Goal: Task Accomplishment & Management: Use online tool/utility

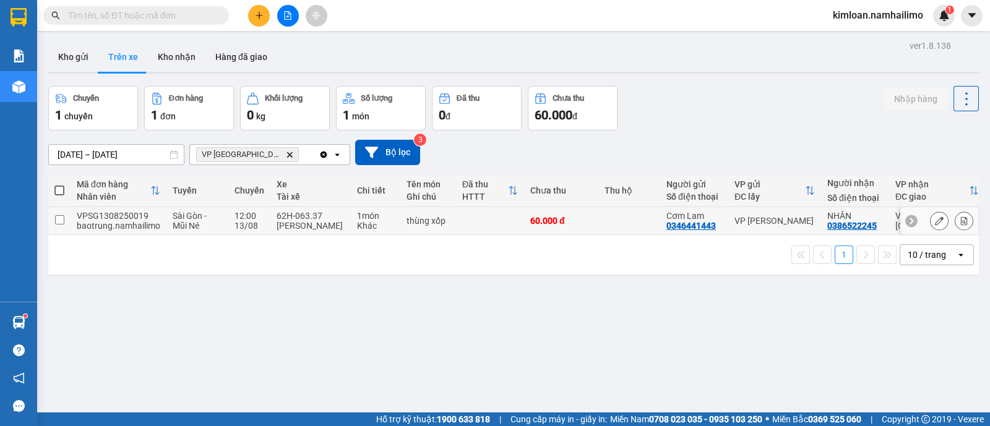
click at [61, 222] on input "checkbox" at bounding box center [59, 219] width 9 height 9
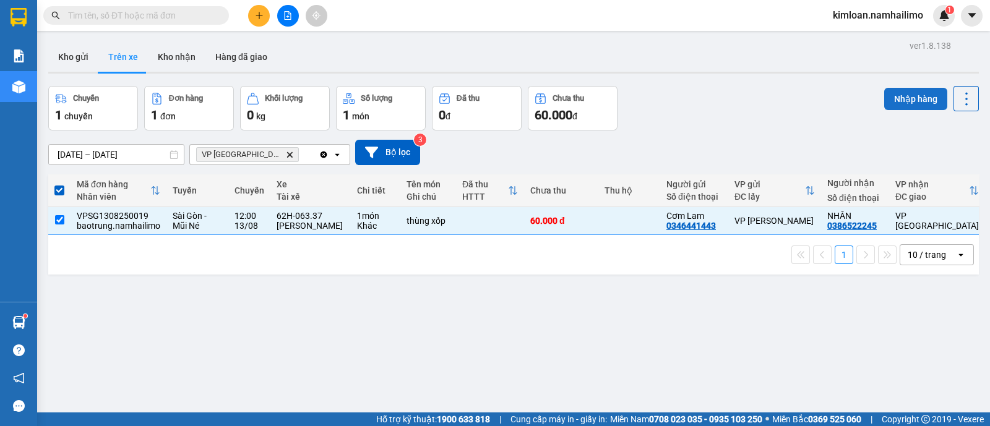
click at [913, 107] on button "Nhập hàng" at bounding box center [915, 99] width 63 height 22
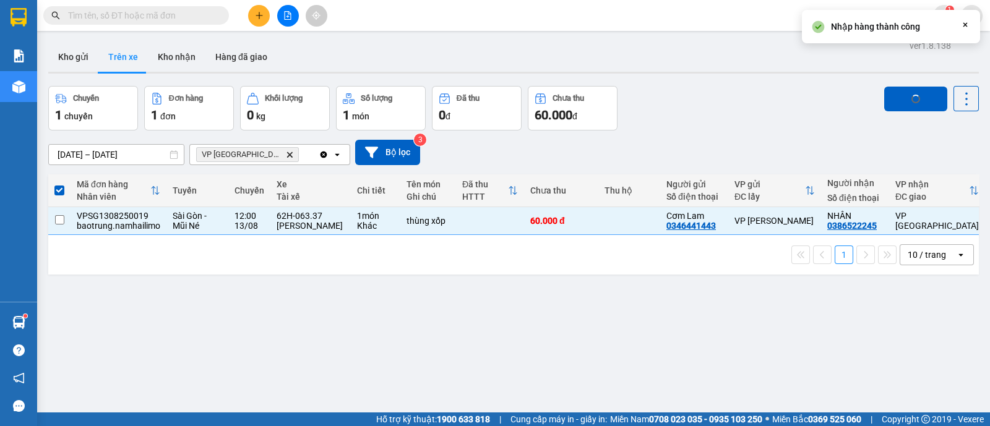
checkbox input "false"
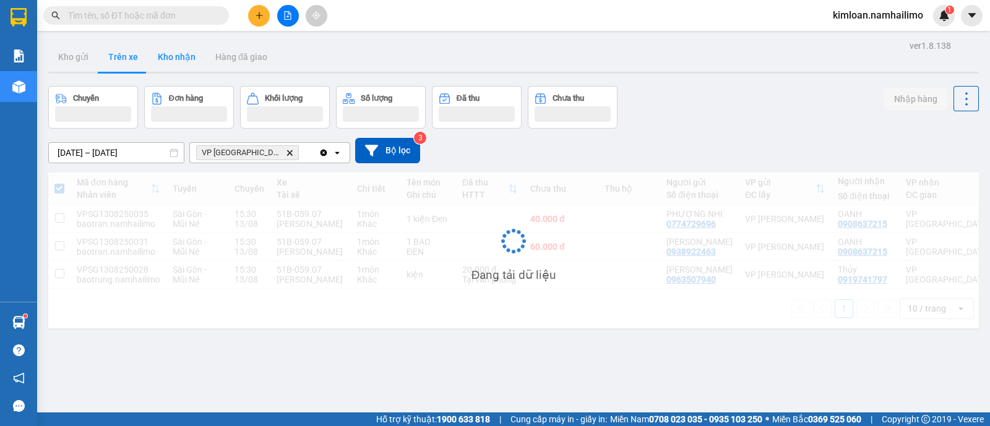
click at [192, 66] on button "Kho nhận" at bounding box center [177, 57] width 58 height 30
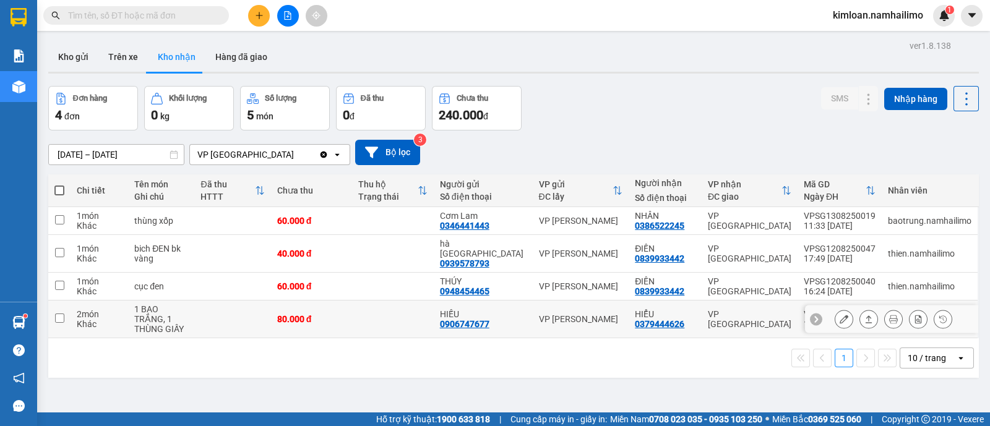
click at [63, 314] on input "checkbox" at bounding box center [59, 318] width 9 height 9
checkbox input "true"
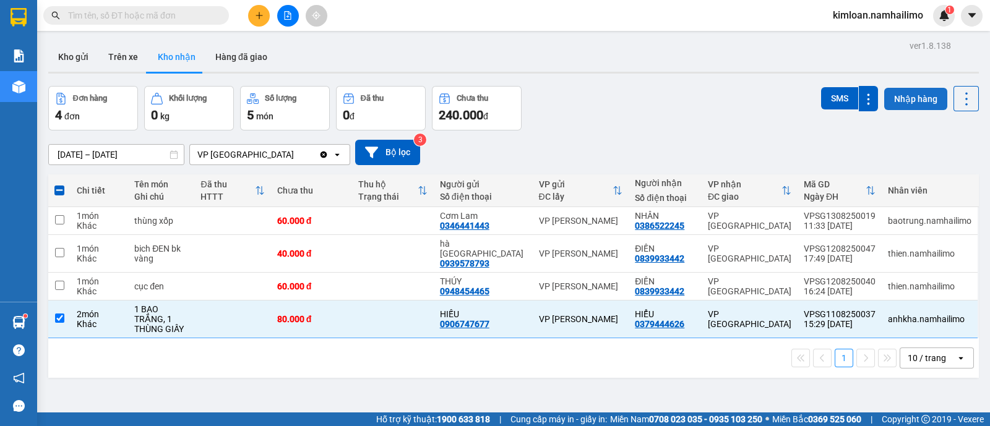
click at [897, 91] on button "Nhập hàng" at bounding box center [915, 99] width 63 height 22
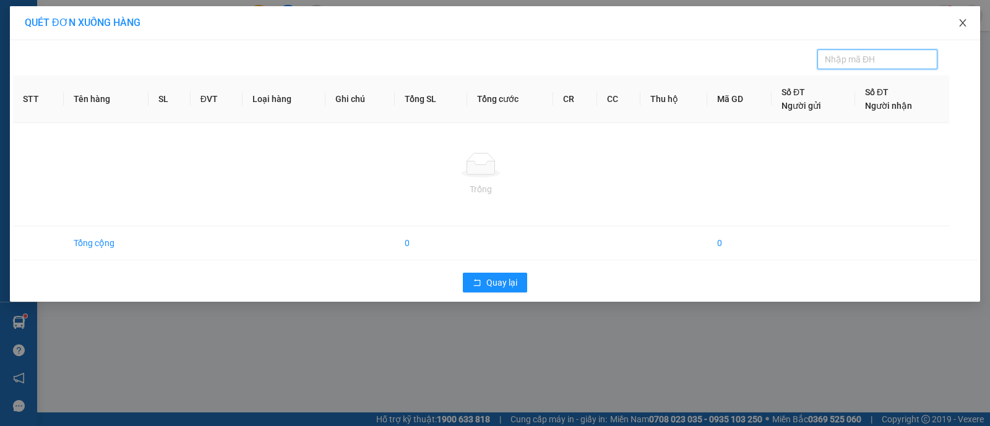
click at [959, 25] on icon "close" at bounding box center [963, 23] width 10 height 10
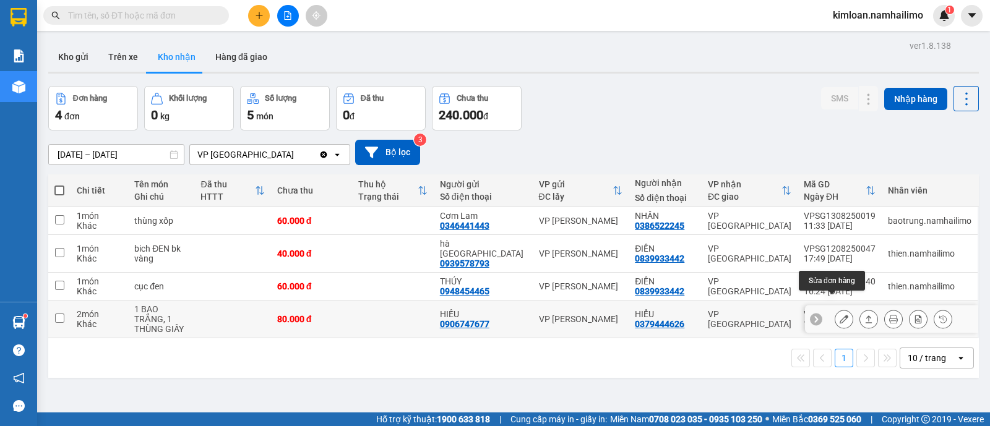
click at [835, 309] on button at bounding box center [843, 320] width 17 height 22
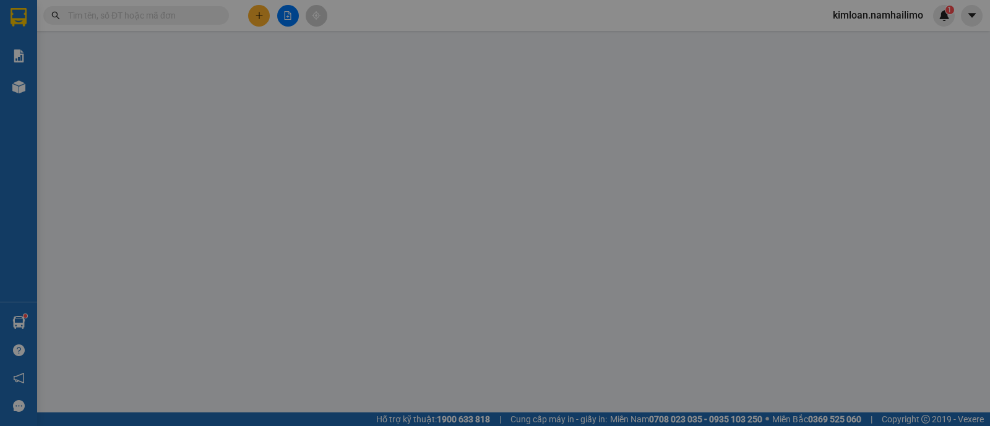
type input "0906747677"
type input "HIẾU"
type input "0379444626"
type input "HIỂU"
type input "80.000"
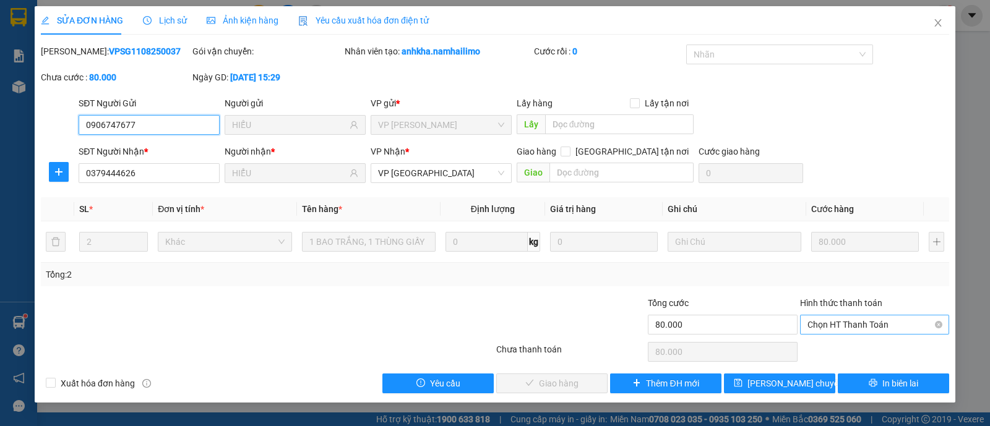
click at [879, 324] on span "Chọn HT Thanh Toán" at bounding box center [875, 325] width 134 height 19
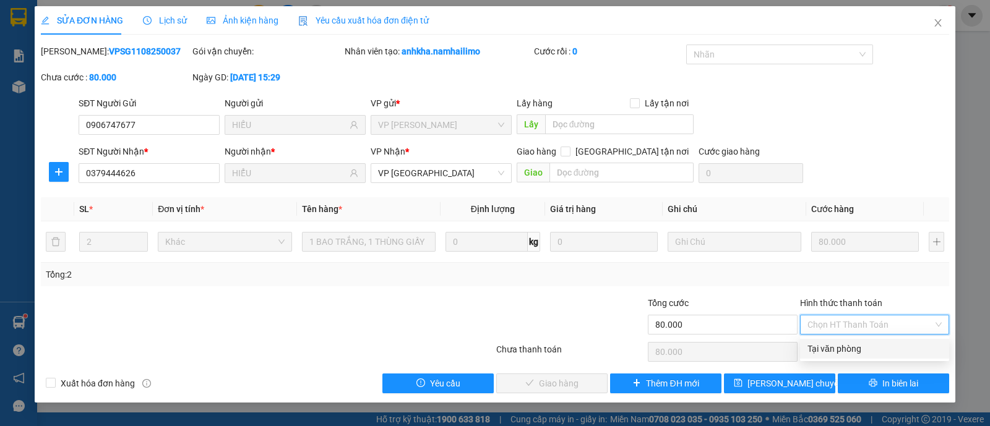
click at [843, 355] on div "Tại văn phòng" at bounding box center [875, 349] width 134 height 14
type input "0"
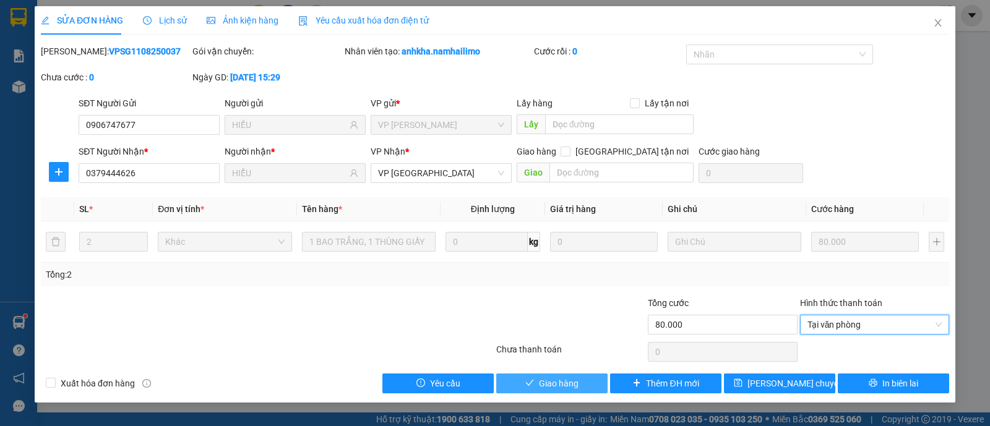
drag, startPoint x: 580, startPoint y: 384, endPoint x: 609, endPoint y: 358, distance: 39.4
click at [582, 384] on button "Giao hàng" at bounding box center [551, 384] width 111 height 20
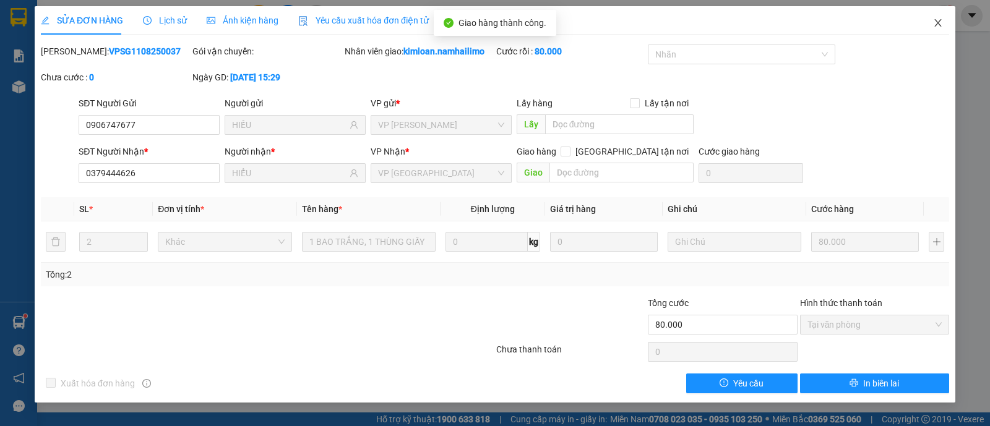
click at [936, 22] on icon "close" at bounding box center [937, 22] width 7 height 7
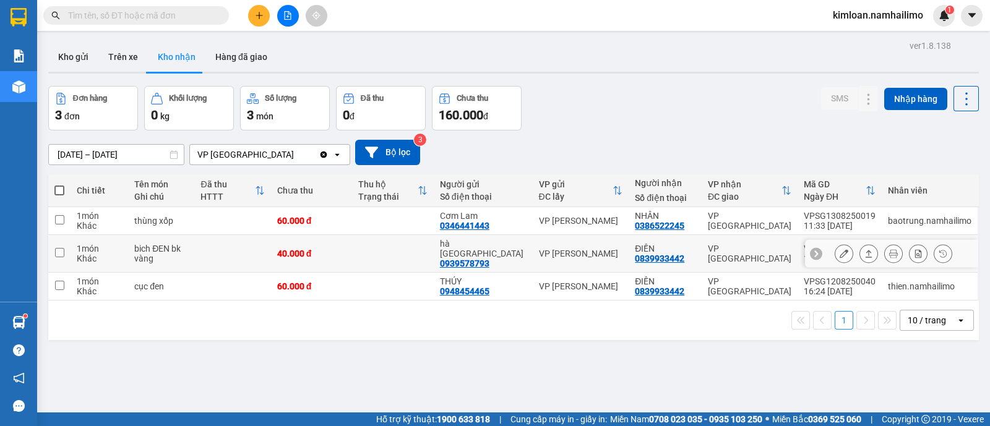
click at [59, 248] on input "checkbox" at bounding box center [59, 252] width 9 height 9
checkbox input "true"
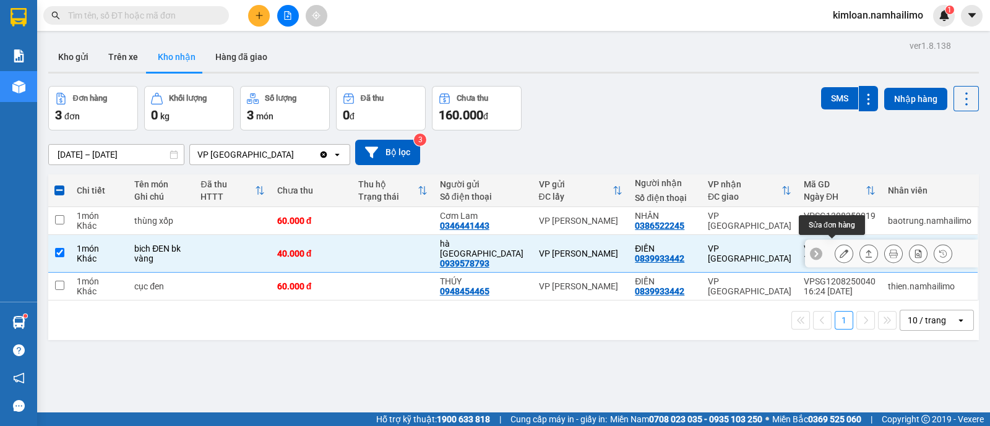
click at [840, 251] on icon at bounding box center [844, 253] width 9 height 9
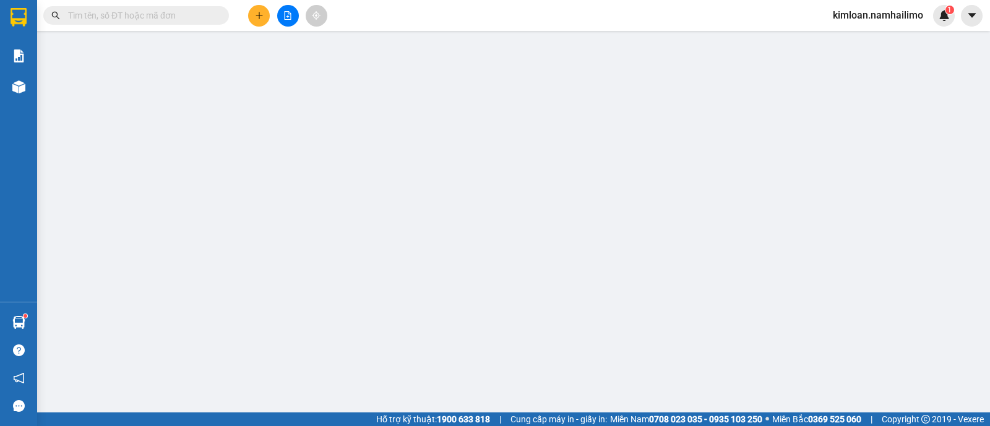
type input "0939578793"
type input "hà [GEOGRAPHIC_DATA]"
type input "0839933442"
type input "ĐIỀN"
type input "40.000"
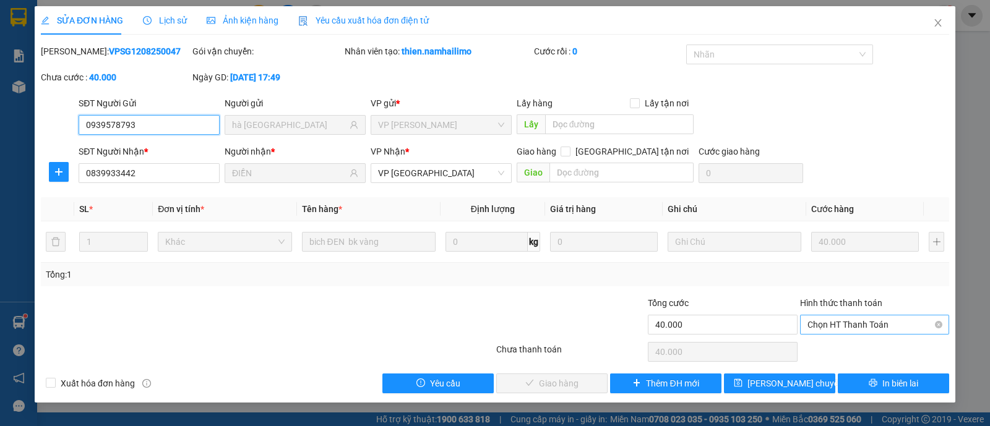
click at [873, 324] on span "Chọn HT Thanh Toán" at bounding box center [875, 325] width 134 height 19
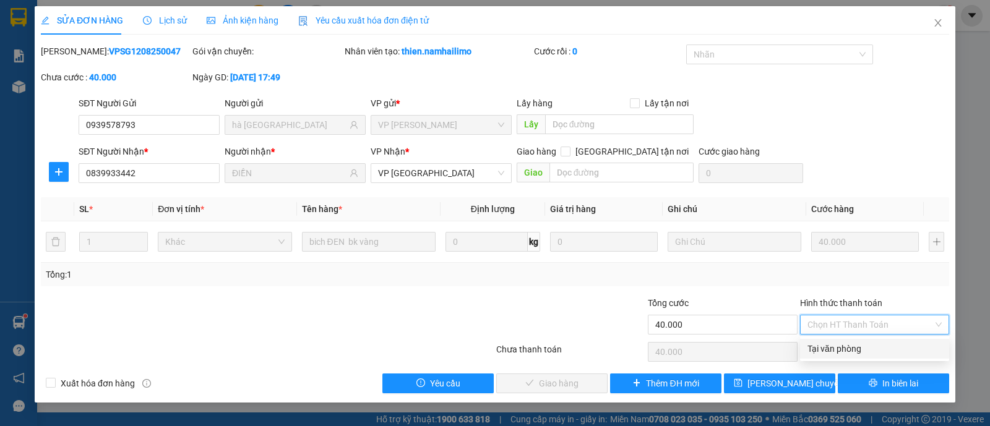
drag, startPoint x: 822, startPoint y: 348, endPoint x: 719, endPoint y: 350, distance: 103.4
click at [822, 348] on div "Tại văn phòng" at bounding box center [875, 349] width 134 height 14
type input "0"
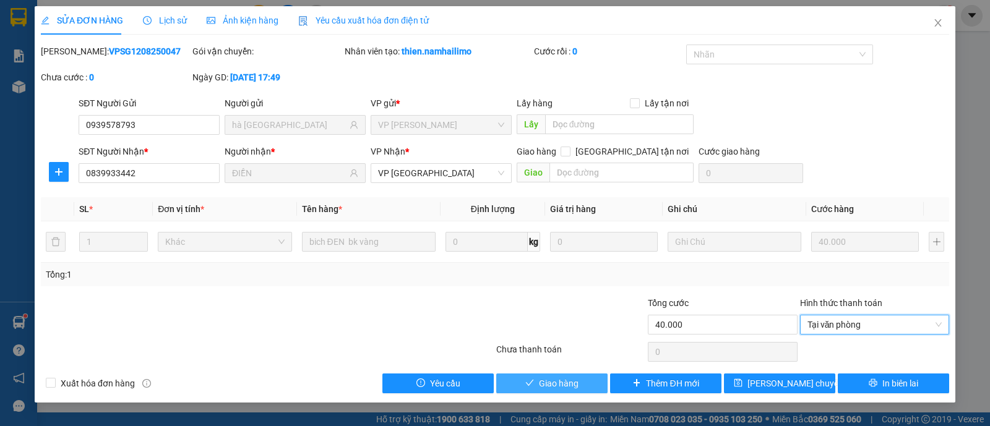
click at [591, 381] on button "Giao hàng" at bounding box center [551, 384] width 111 height 20
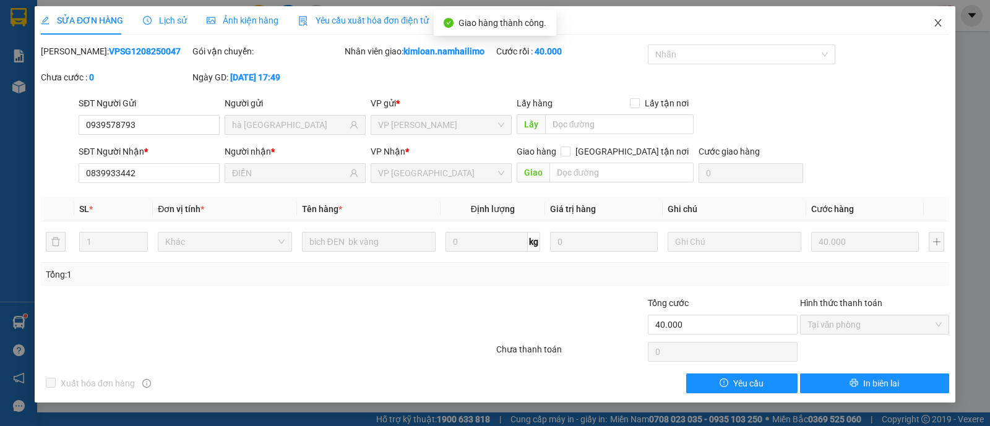
click at [946, 22] on span "Close" at bounding box center [938, 23] width 35 height 35
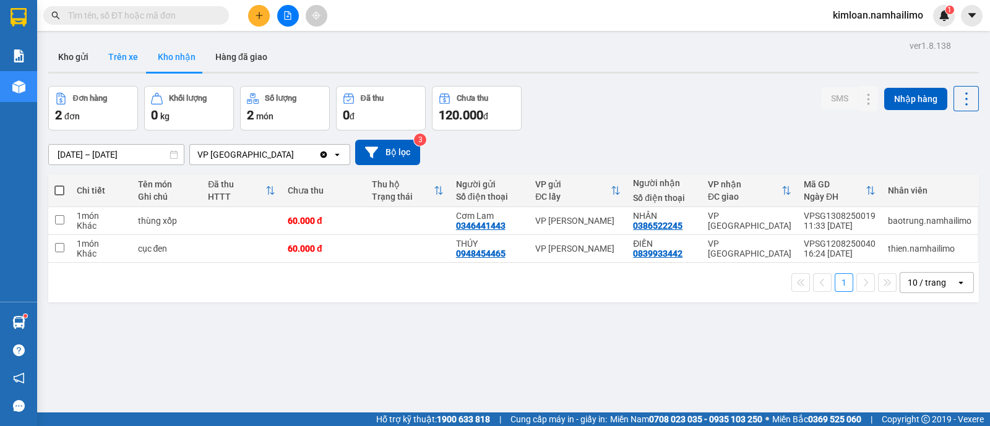
click at [128, 61] on button "Trên xe" at bounding box center [123, 57] width 50 height 30
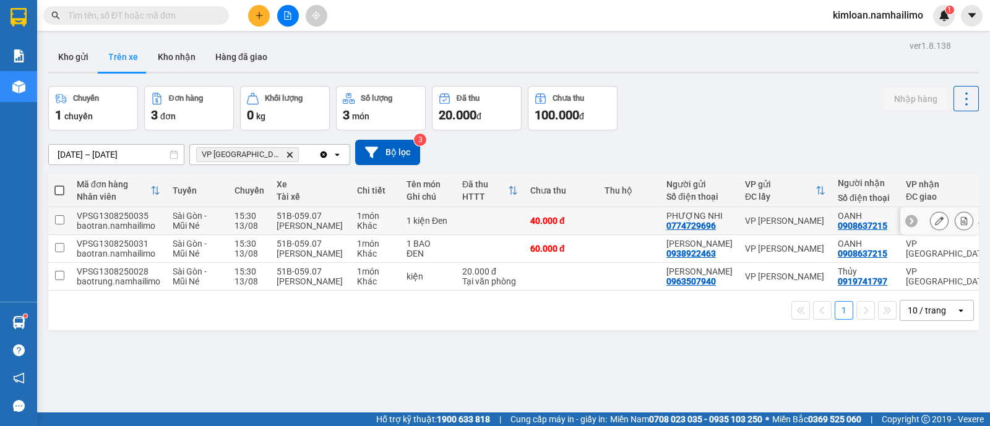
click at [861, 227] on div "0908637215" at bounding box center [863, 226] width 50 height 10
copy div "0908637215"
click at [164, 20] on input "text" at bounding box center [141, 16] width 146 height 14
paste input "0908637215"
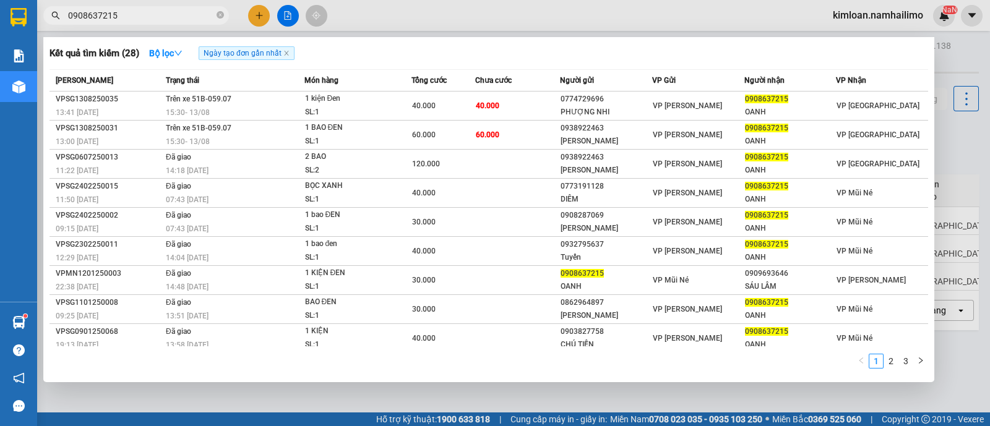
type input "0908637215"
click at [737, 8] on div at bounding box center [495, 213] width 990 height 426
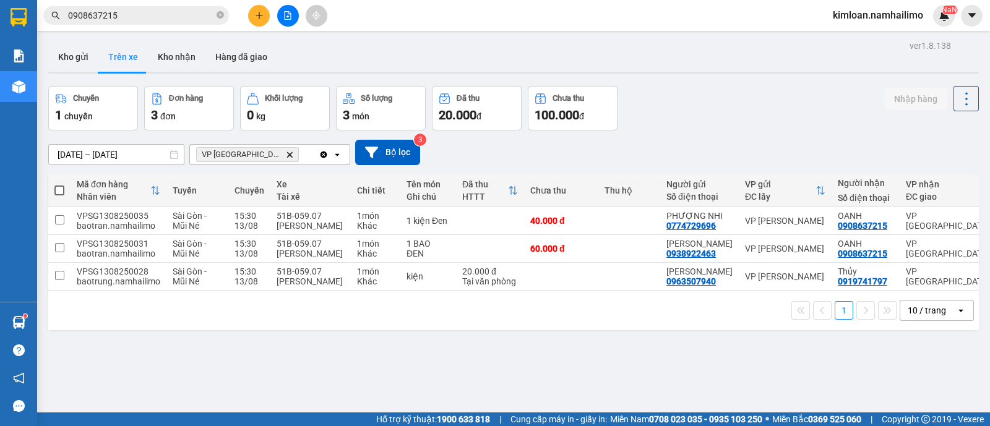
click at [496, 330] on div "1 10 / trang open" at bounding box center [513, 311] width 931 height 40
click at [436, 368] on div "ver 1.8.138 Kho gửi Trên xe Kho nhận Hàng đã giao Chuyến 1 chuyến Đơn hàng 3 đơ…" at bounding box center [513, 250] width 941 height 426
